Goal: Information Seeking & Learning: Learn about a topic

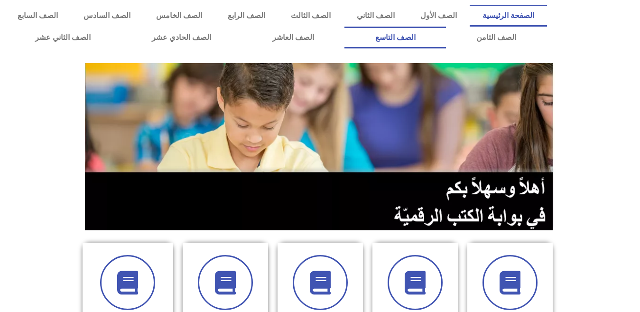
click at [345, 27] on link "الصف التاسع" at bounding box center [396, 38] width 102 height 22
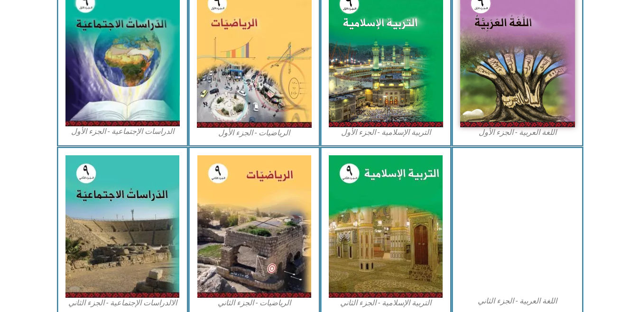
scroll to position [321, 0]
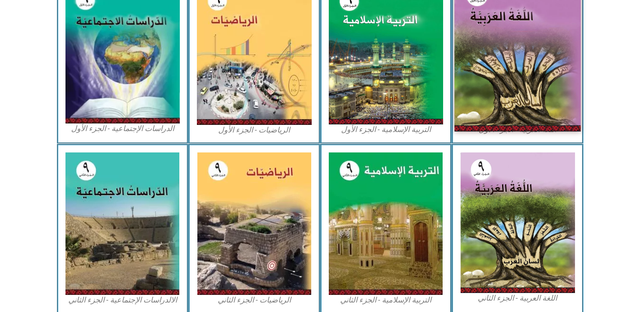
click at [467, 85] on img at bounding box center [518, 53] width 126 height 156
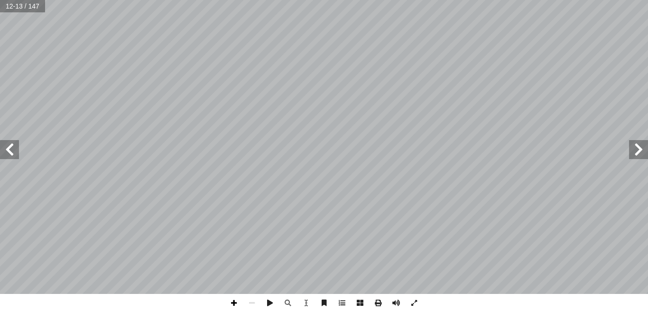
click at [237, 302] on span at bounding box center [234, 303] width 18 height 18
